Goal: Information Seeking & Learning: Check status

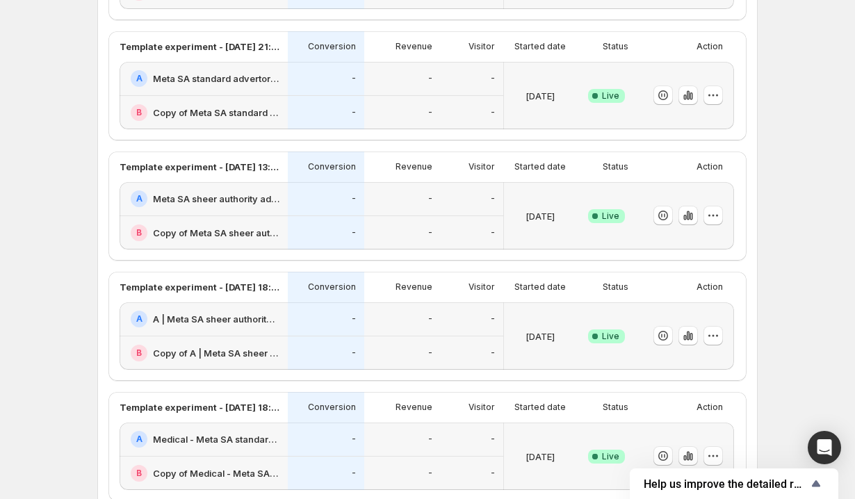
scroll to position [483, 0]
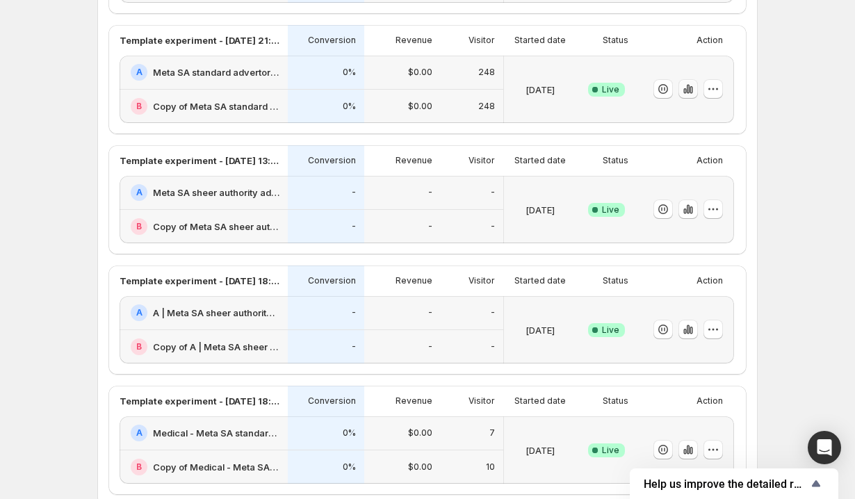
click at [688, 91] on icon "button" at bounding box center [688, 89] width 14 height 14
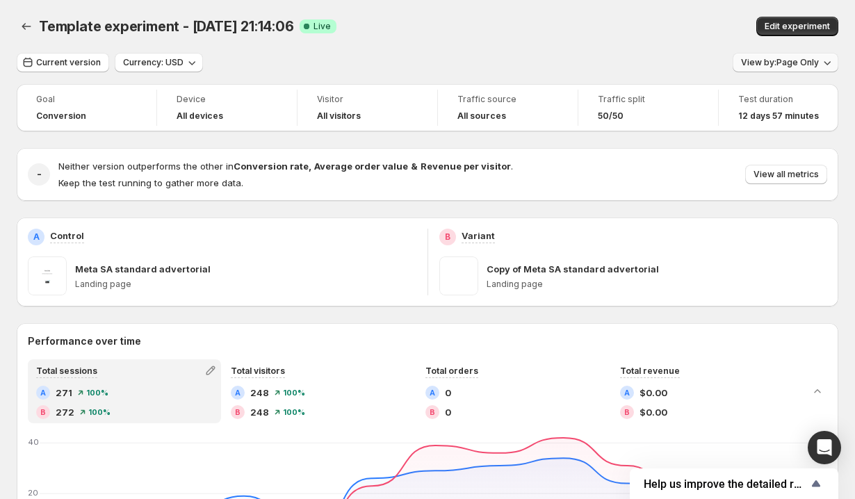
click at [768, 70] on button "View by: Page Only" at bounding box center [786, 62] width 106 height 19
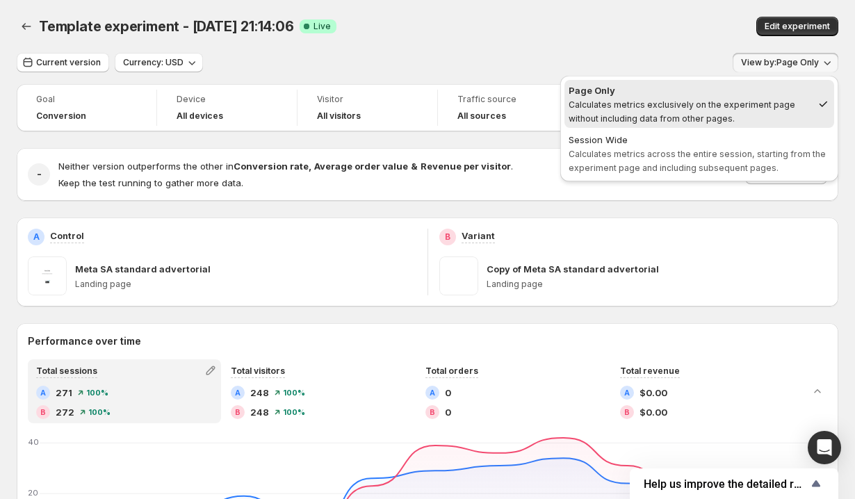
click at [736, 45] on div "Template experiment - [DATE] 21:14:06. This page is ready Template experiment -…" at bounding box center [428, 26] width 822 height 53
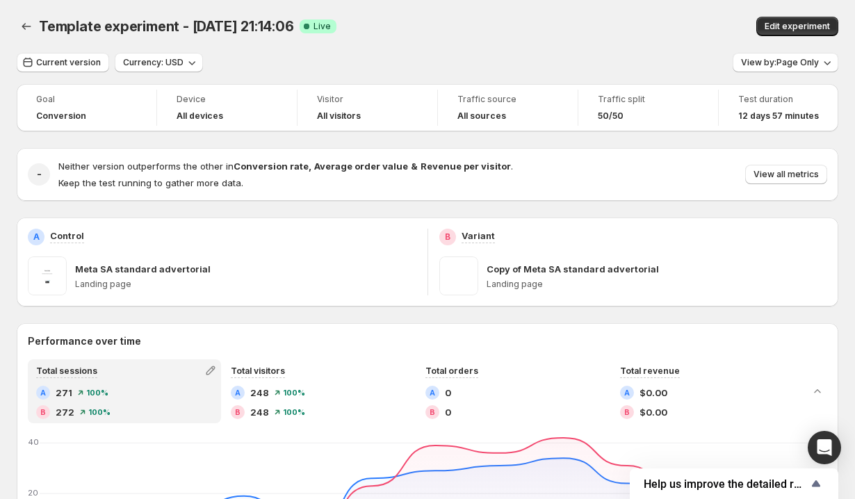
click at [809, 188] on div "Neither version outperforms the other in Conversion rate , Average order value …" at bounding box center [442, 174] width 769 height 31
click at [802, 172] on span "View all metrics" at bounding box center [786, 174] width 65 height 11
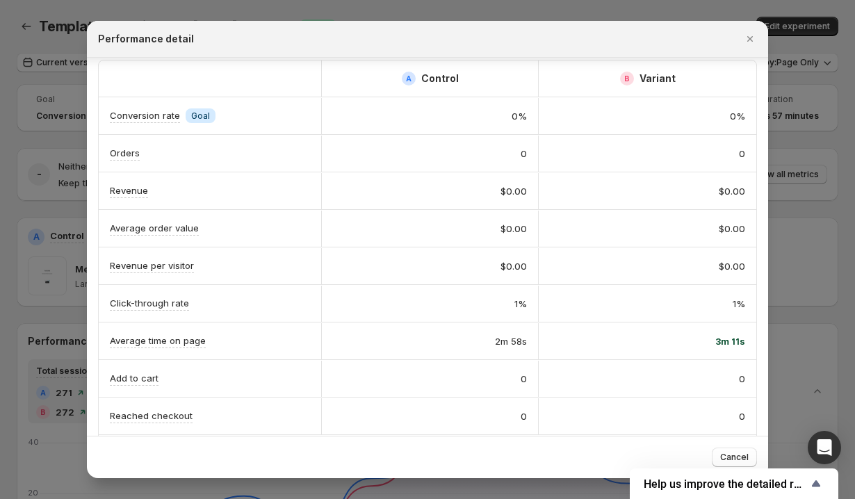
scroll to position [132, 0]
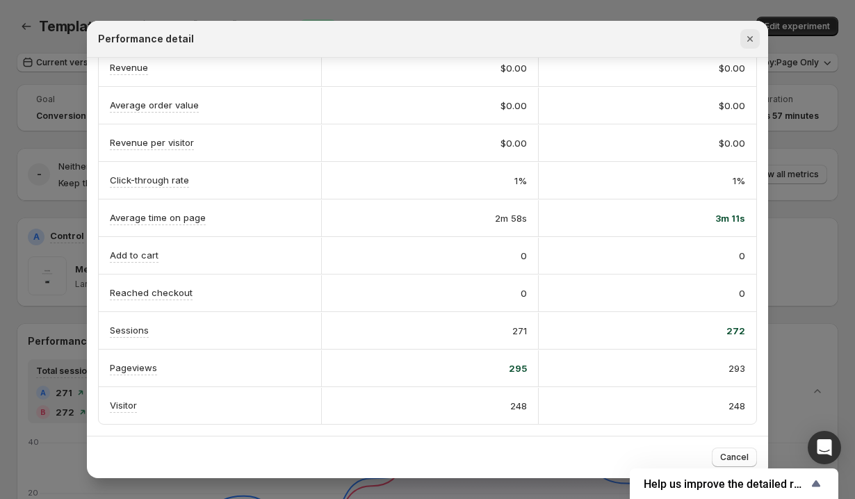
click at [749, 35] on icon "Close" at bounding box center [750, 39] width 14 height 14
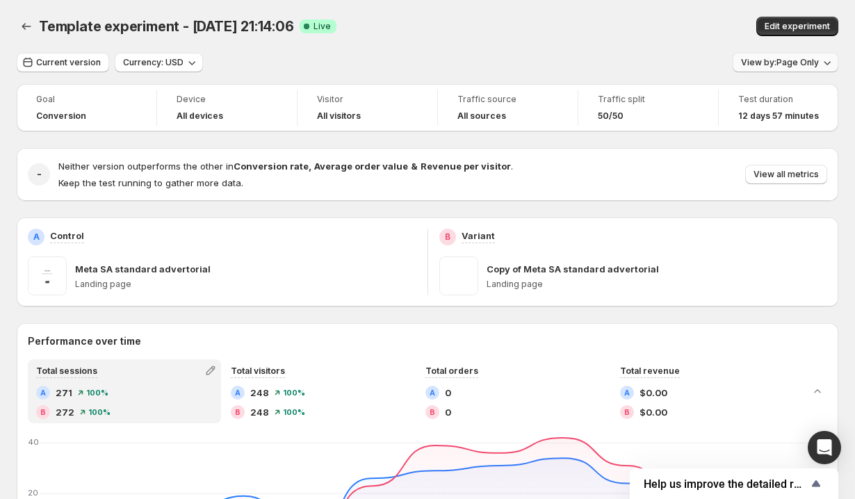
click at [756, 53] on button "View by: Page Only" at bounding box center [786, 62] width 106 height 19
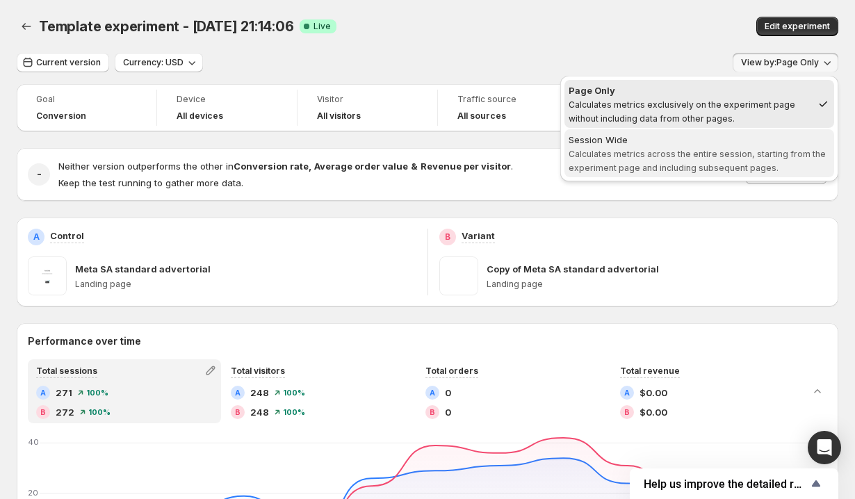
click at [716, 149] on span "Calculates metrics across the entire session, starting from the experiment page…" at bounding box center [697, 161] width 257 height 24
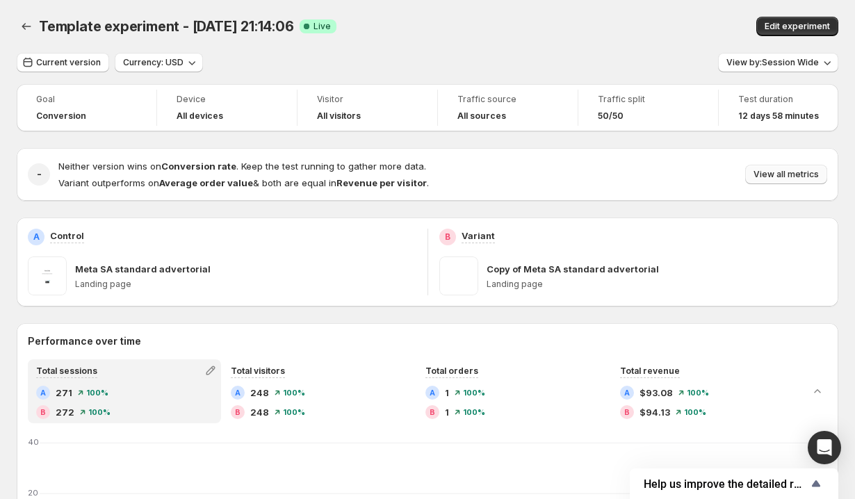
click at [775, 175] on span "View all metrics" at bounding box center [786, 174] width 65 height 11
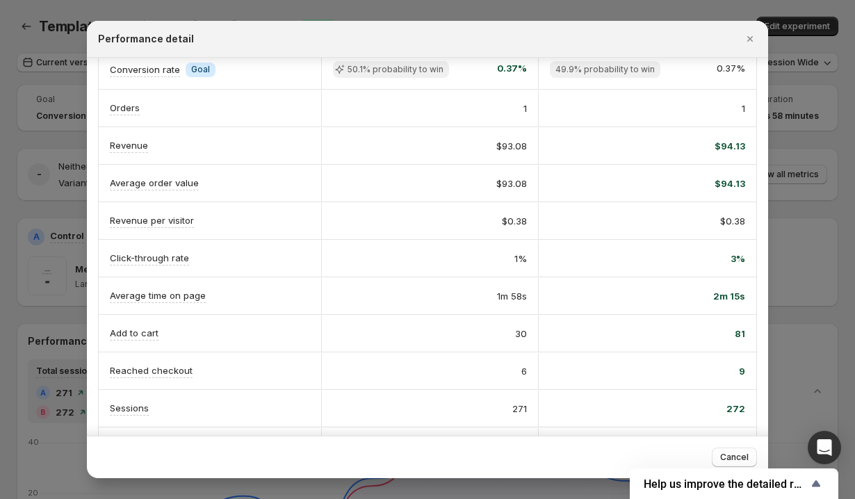
scroll to position [59, 0]
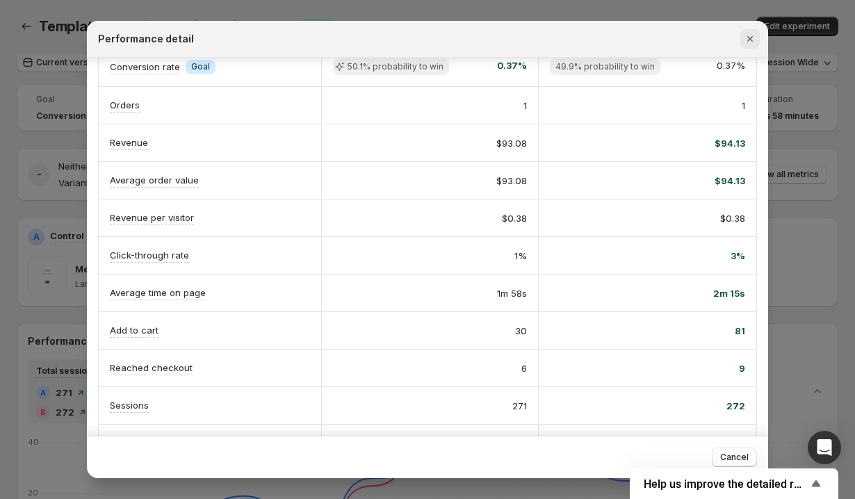
click at [752, 40] on icon "Close" at bounding box center [750, 39] width 14 height 14
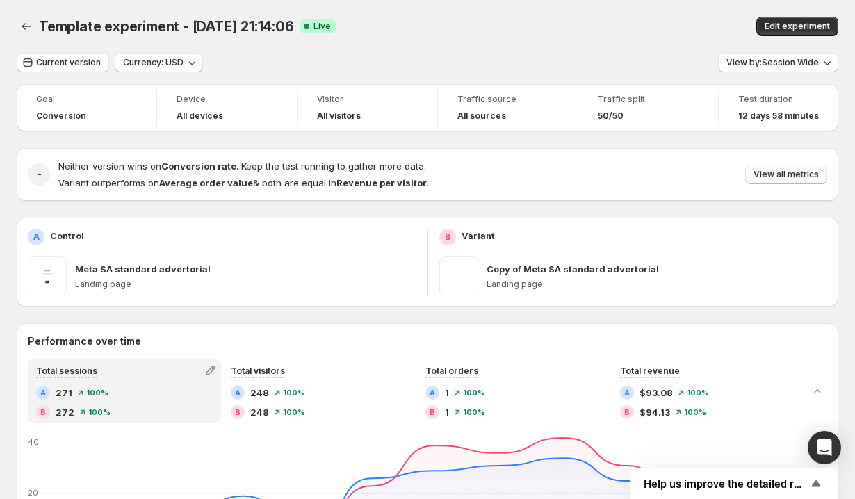
click at [768, 175] on span "View all metrics" at bounding box center [786, 174] width 65 height 11
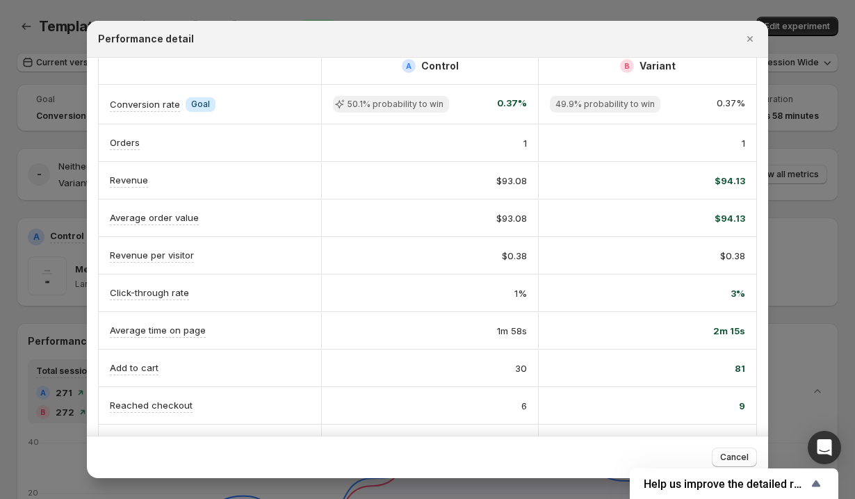
scroll to position [0, 0]
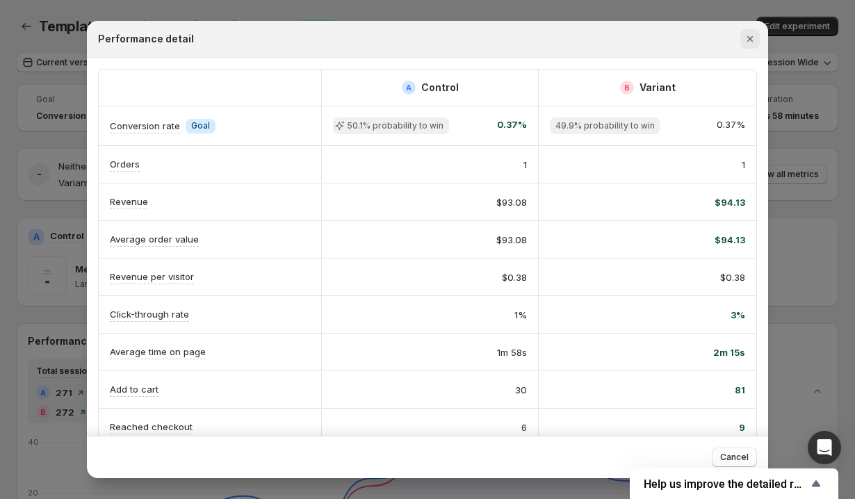
click at [747, 44] on icon "Close" at bounding box center [750, 39] width 14 height 14
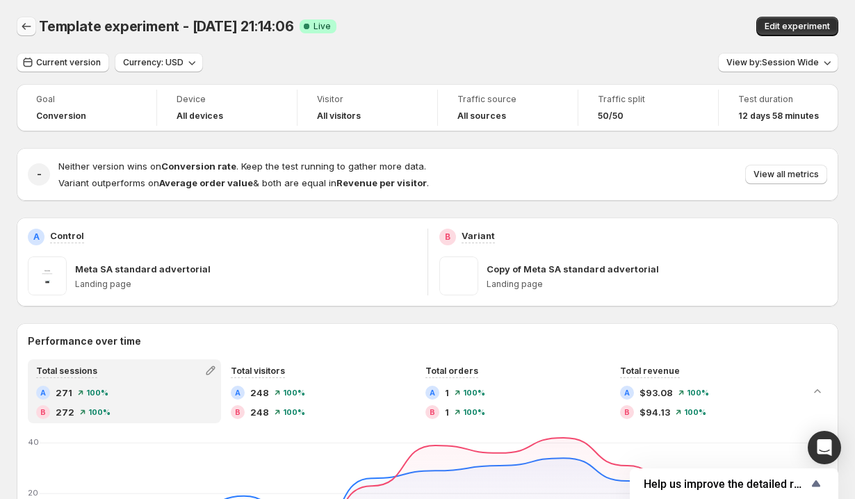
click at [20, 24] on icon "Back" at bounding box center [26, 26] width 14 height 14
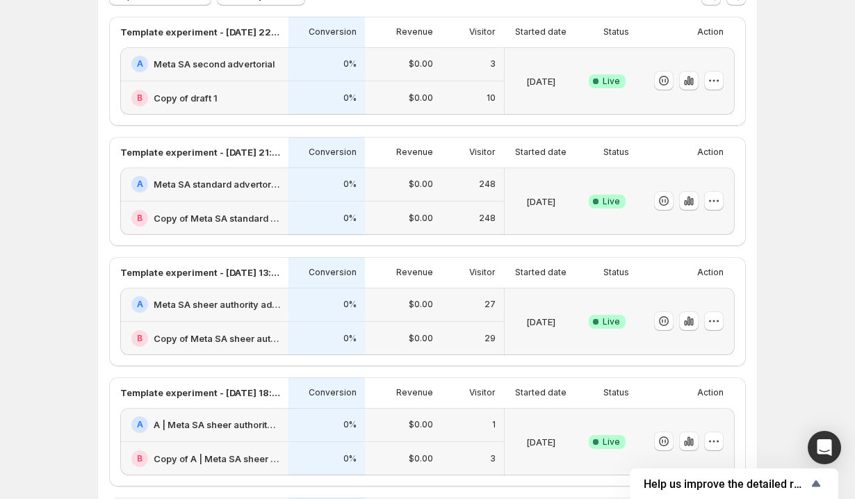
scroll to position [111, 0]
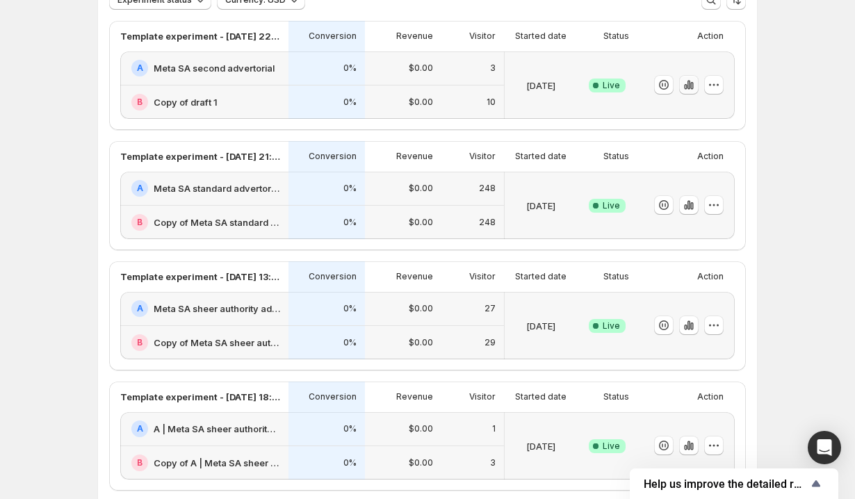
click at [691, 88] on icon "button" at bounding box center [691, 86] width 3 height 8
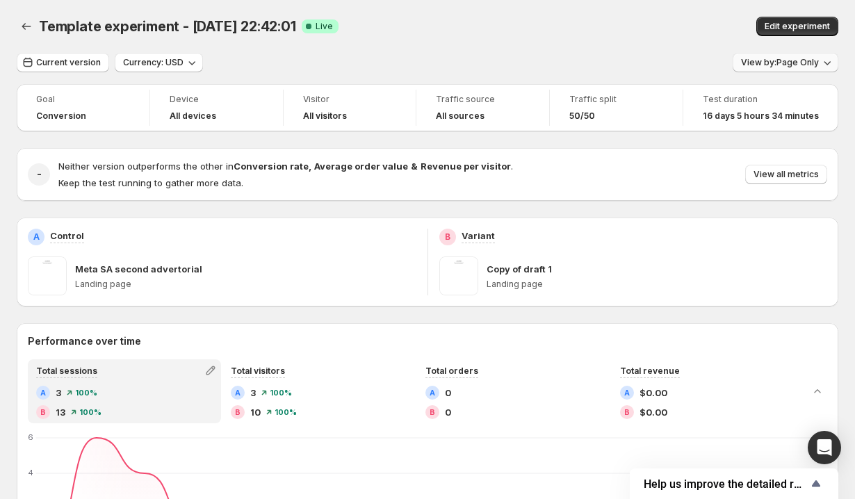
click at [760, 69] on button "View by: Page Only" at bounding box center [786, 62] width 106 height 19
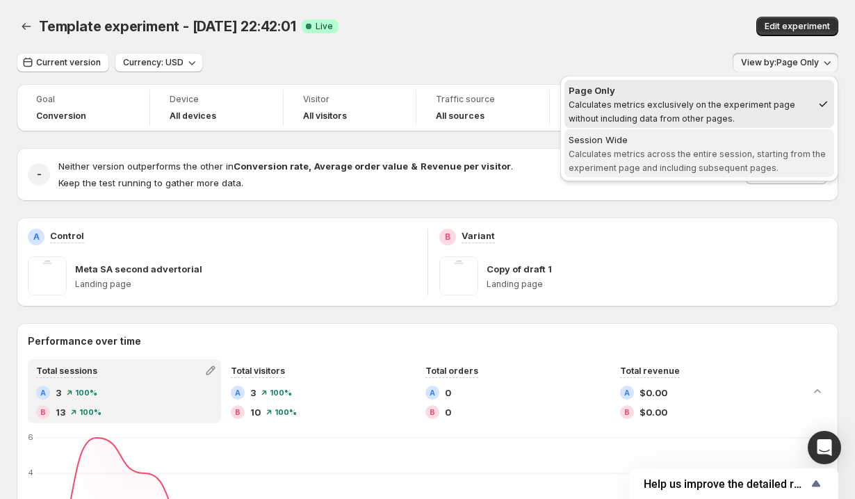
click at [727, 145] on div "Session Wide" at bounding box center [699, 140] width 261 height 14
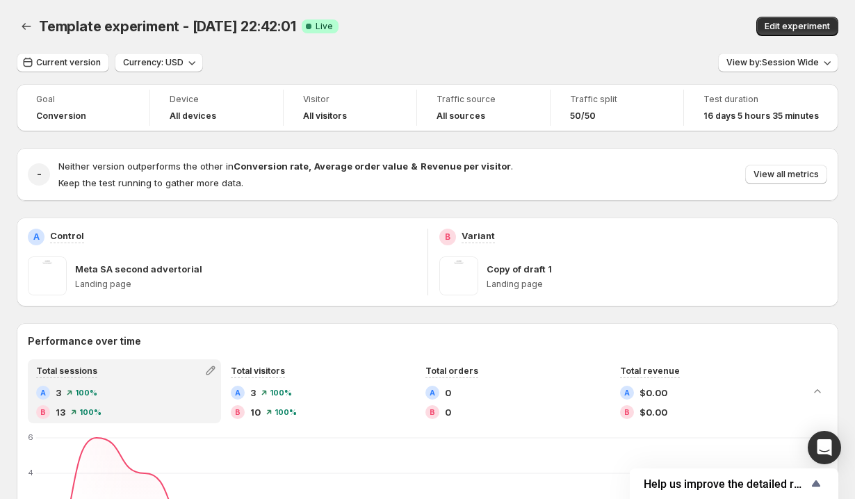
click at [37, 30] on div at bounding box center [28, 26] width 22 height 19
click at [22, 29] on icon "Back" at bounding box center [26, 26] width 14 height 14
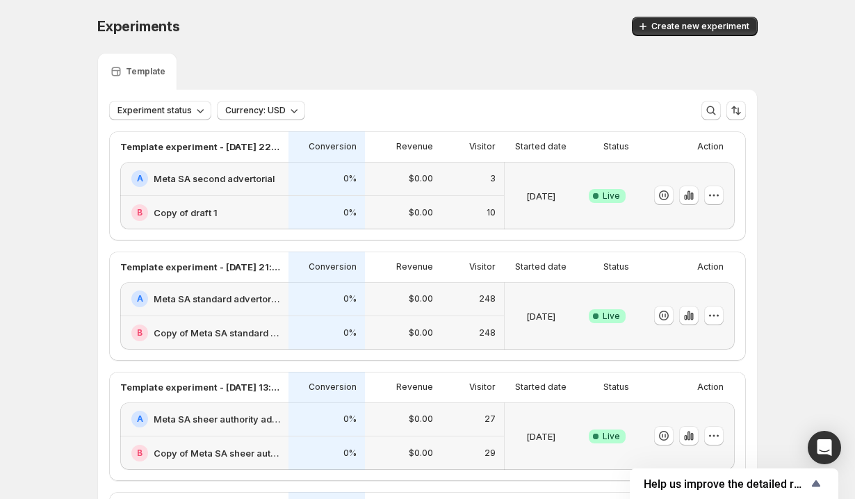
scroll to position [231, 0]
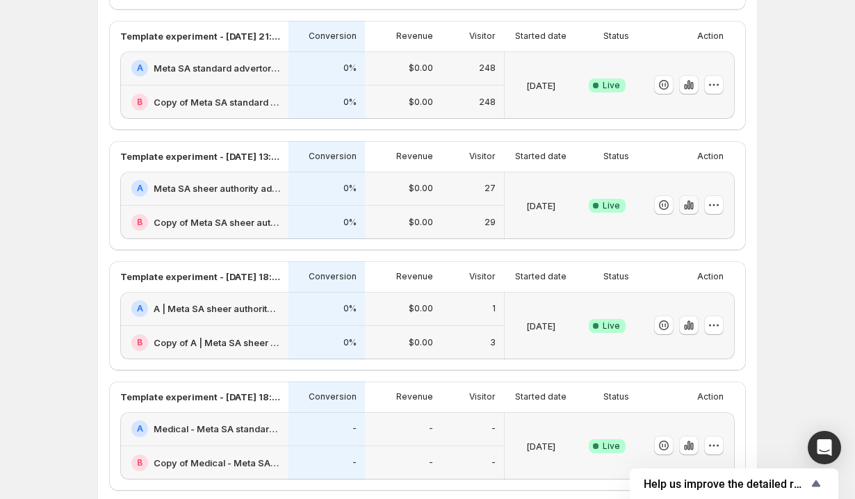
click at [690, 204] on icon "button" at bounding box center [689, 205] width 14 height 14
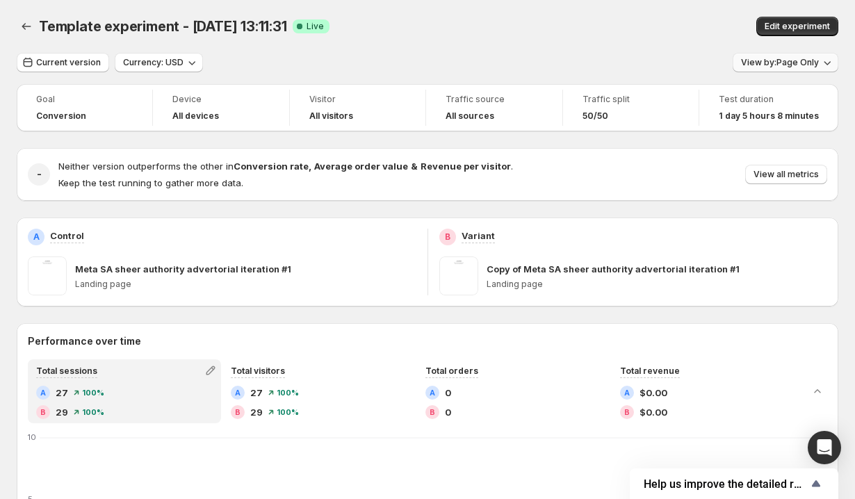
click at [778, 58] on span "View by: Page Only" at bounding box center [780, 62] width 78 height 11
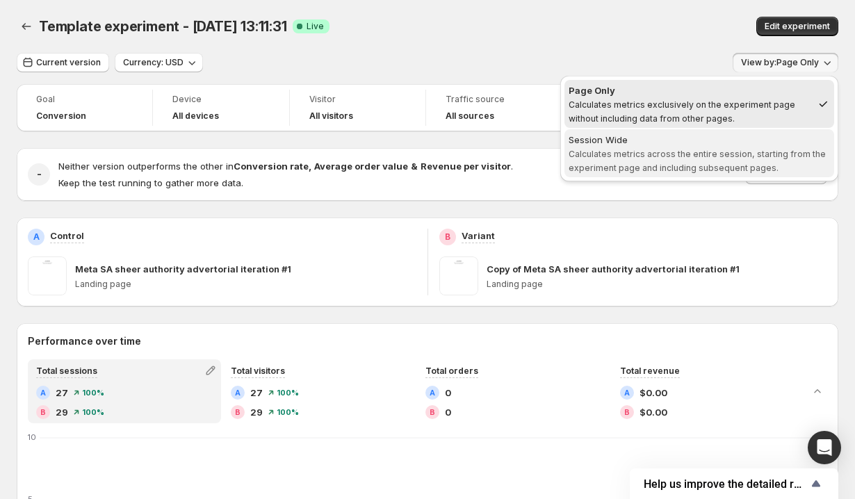
click at [730, 168] on span "Calculates metrics across the entire session, starting from the experiment page…" at bounding box center [697, 161] width 257 height 24
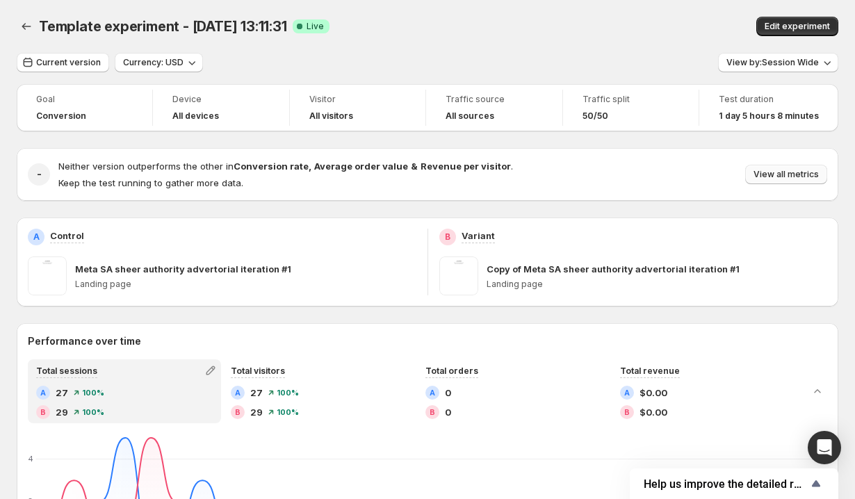
click at [771, 178] on span "View all metrics" at bounding box center [786, 174] width 65 height 11
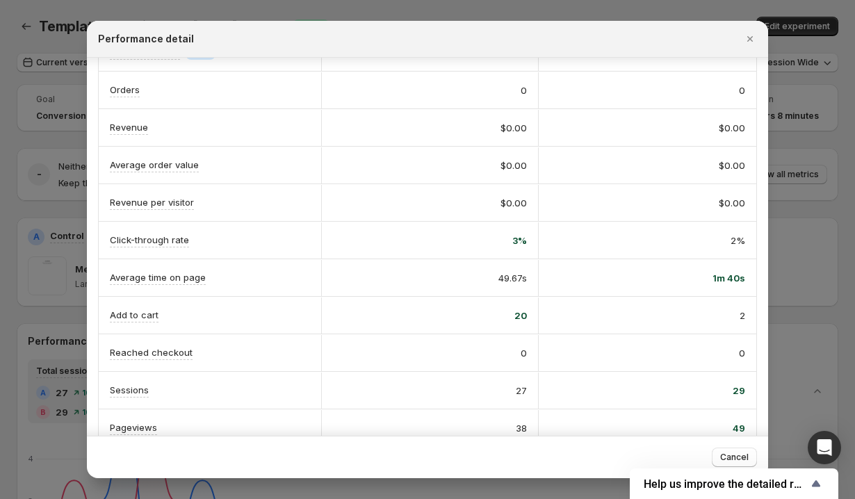
scroll to position [132, 0]
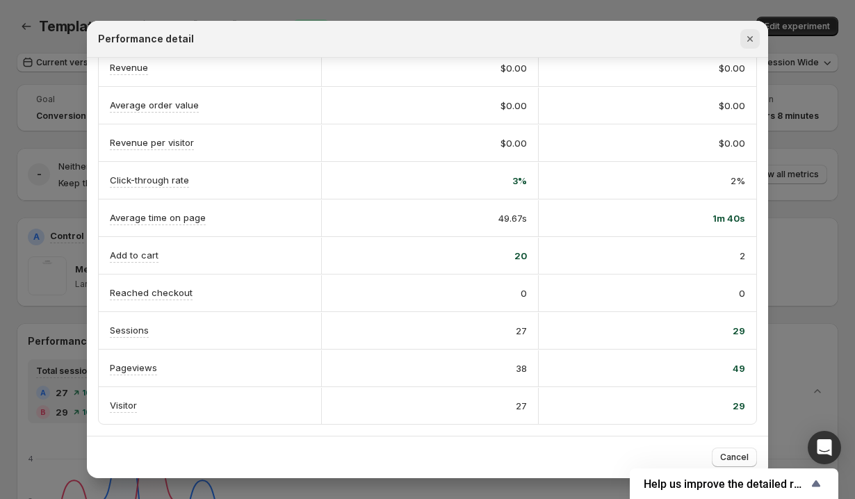
click at [749, 40] on icon "Close" at bounding box center [750, 39] width 6 height 6
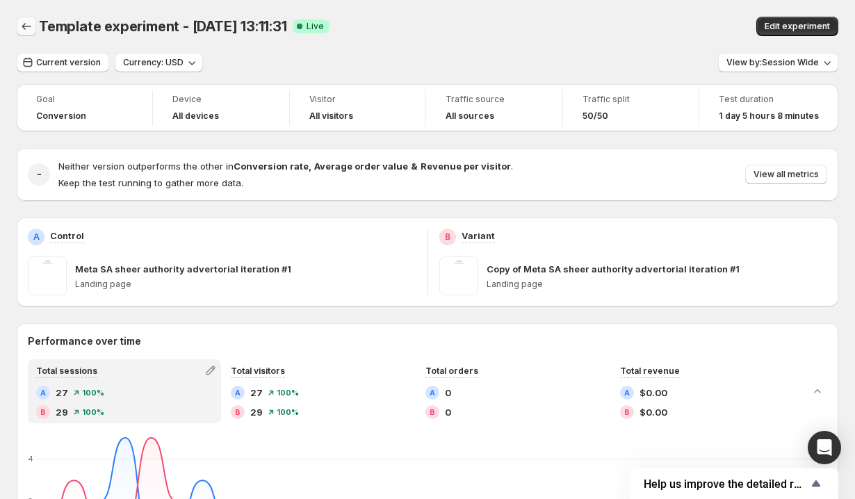
click at [27, 31] on icon "Back" at bounding box center [26, 26] width 14 height 14
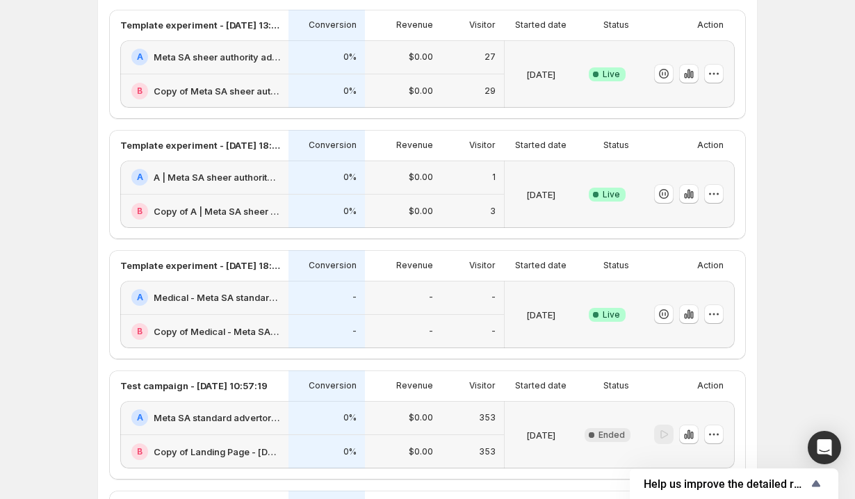
scroll to position [365, 0]
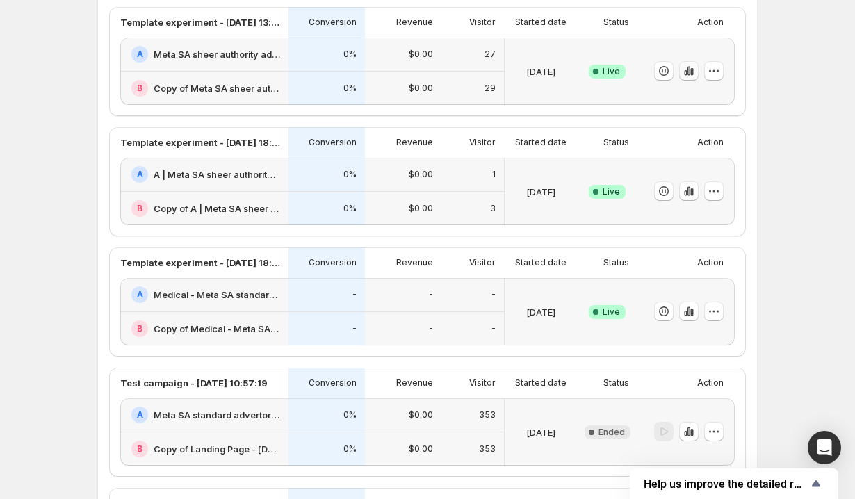
click at [687, 78] on button "button" at bounding box center [688, 70] width 19 height 19
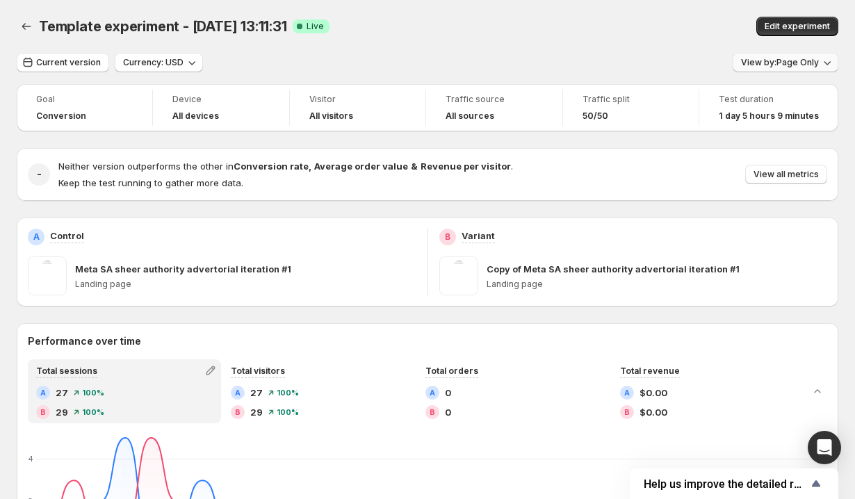
click at [767, 64] on span "View by: Page Only" at bounding box center [780, 62] width 78 height 11
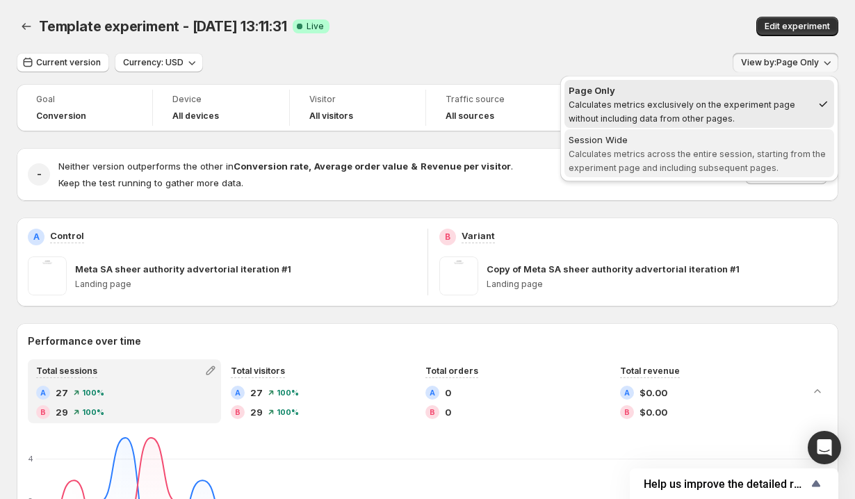
click at [730, 161] on span "Session Wide Calculates metrics across the entire session, starting from the ex…" at bounding box center [699, 154] width 261 height 42
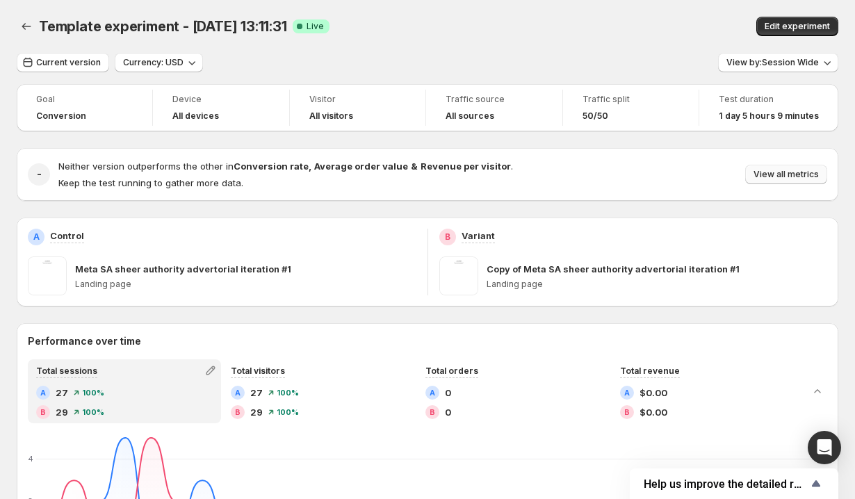
click at [789, 175] on span "View all metrics" at bounding box center [786, 174] width 65 height 11
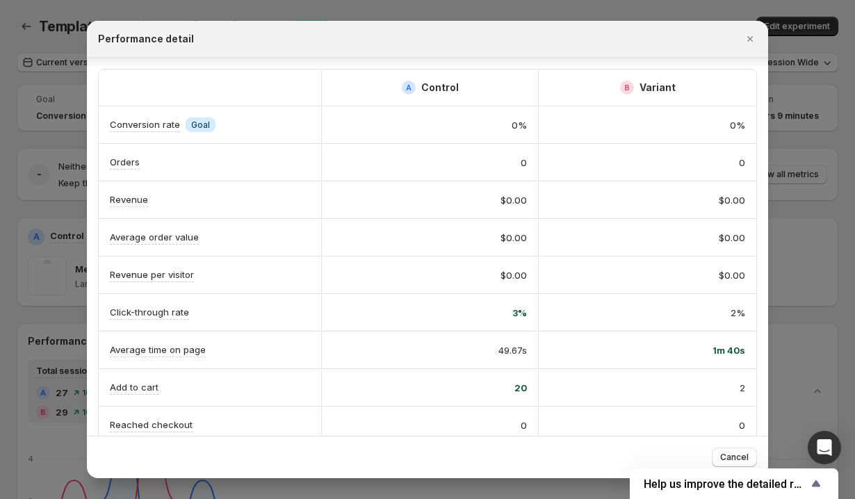
scroll to position [132, 0]
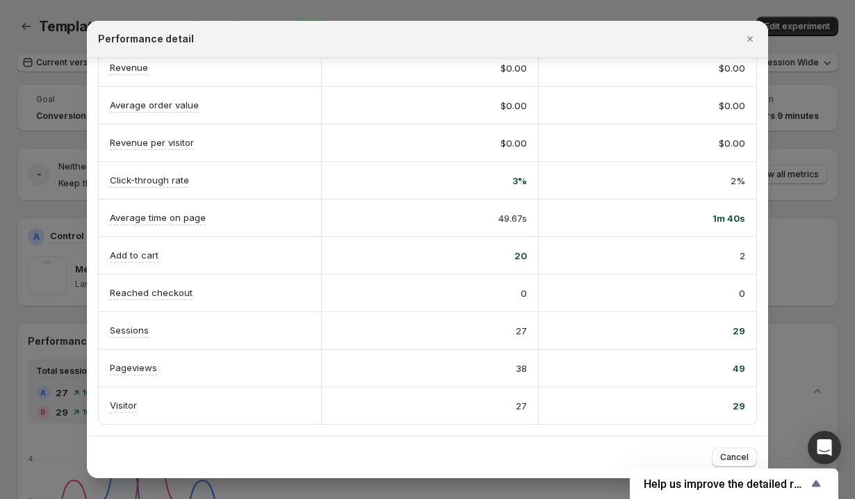
click at [528, 260] on div "20" at bounding box center [430, 256] width 218 height 36
click at [754, 33] on icon "Close" at bounding box center [750, 39] width 14 height 14
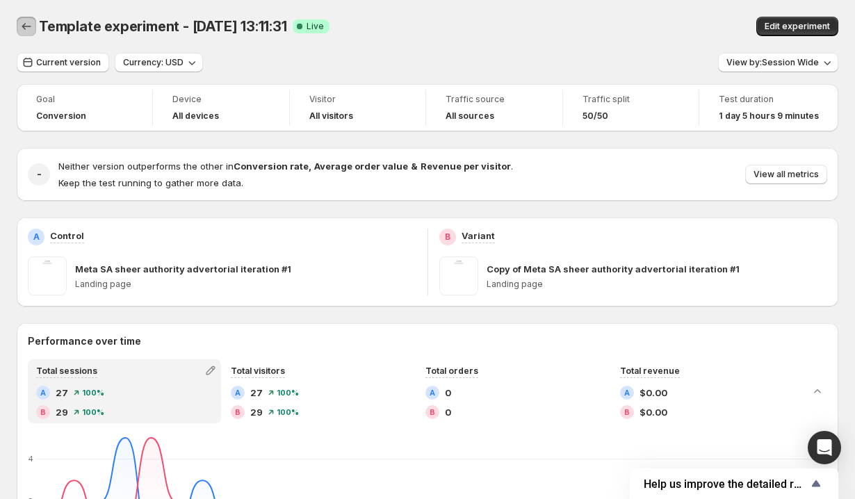
click at [25, 25] on icon "Back" at bounding box center [26, 26] width 14 height 14
